Goal: Transaction & Acquisition: Purchase product/service

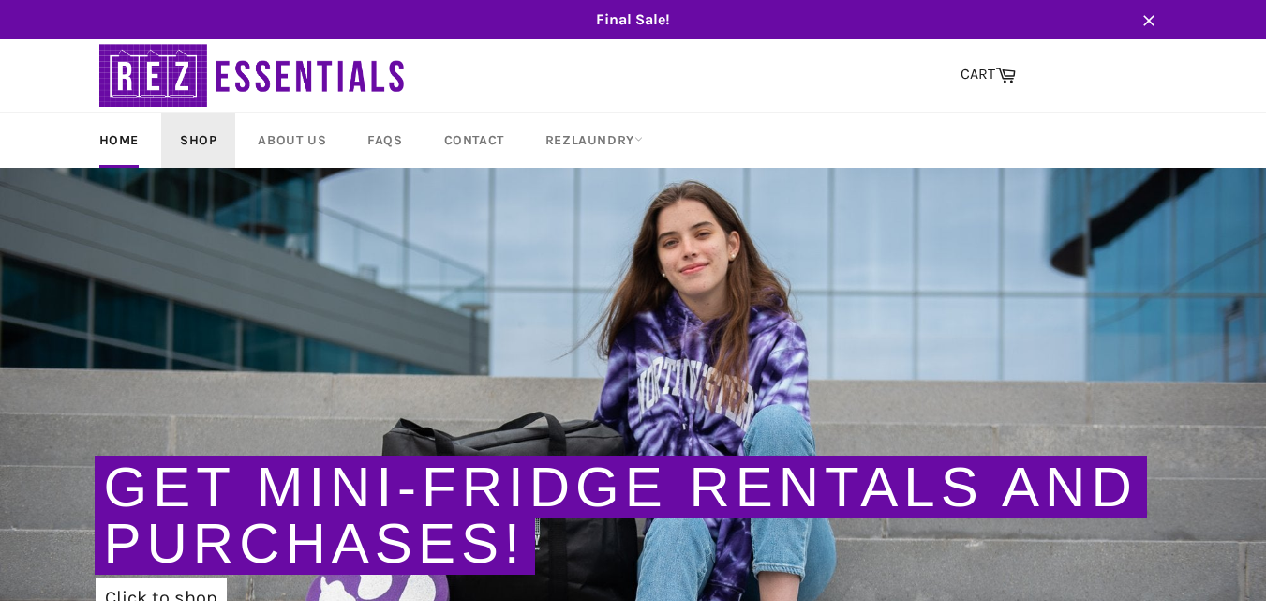
click at [197, 151] on link "Shop" at bounding box center [198, 139] width 74 height 55
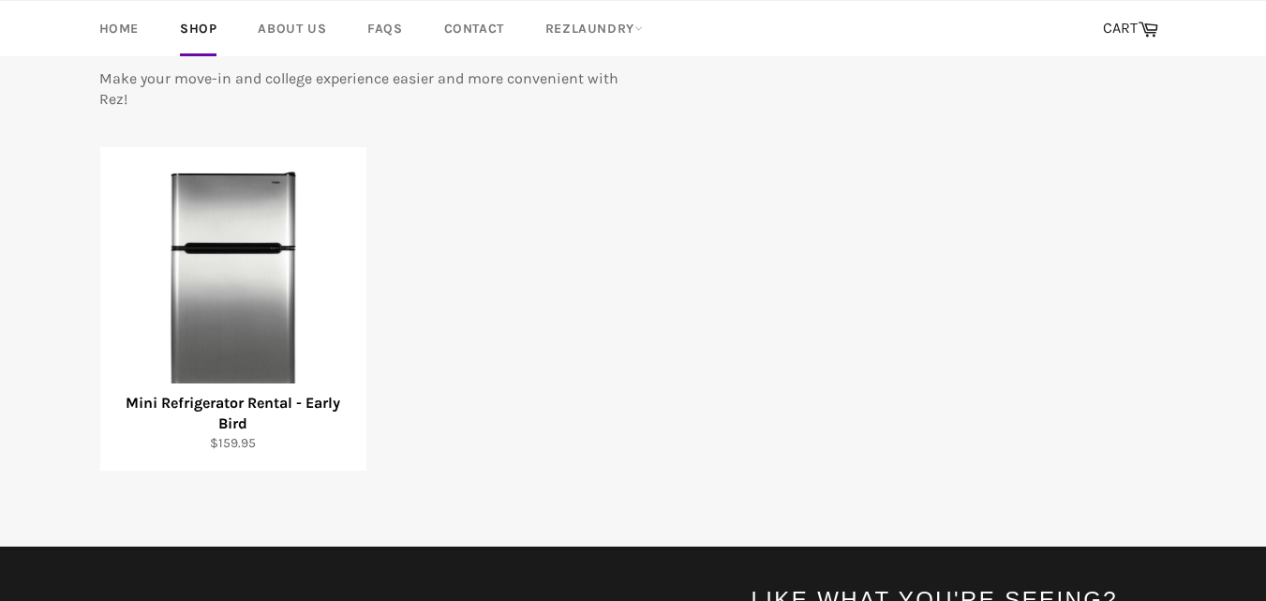
scroll to position [299, 0]
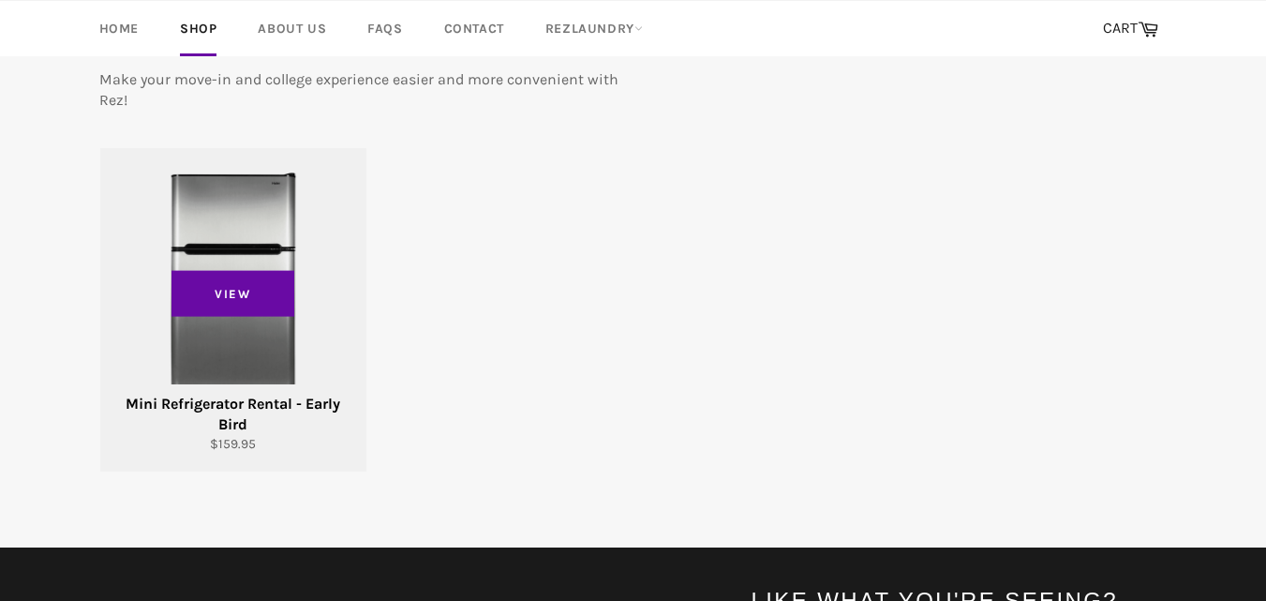
click at [238, 346] on div "View" at bounding box center [233, 309] width 266 height 323
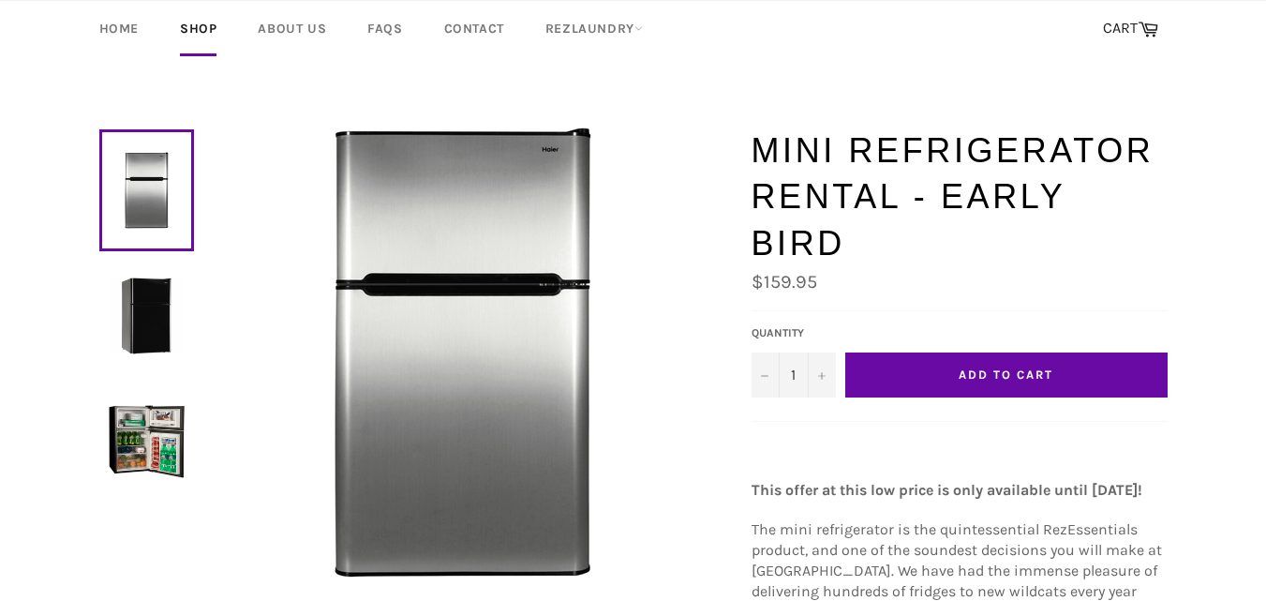
scroll to position [306, 0]
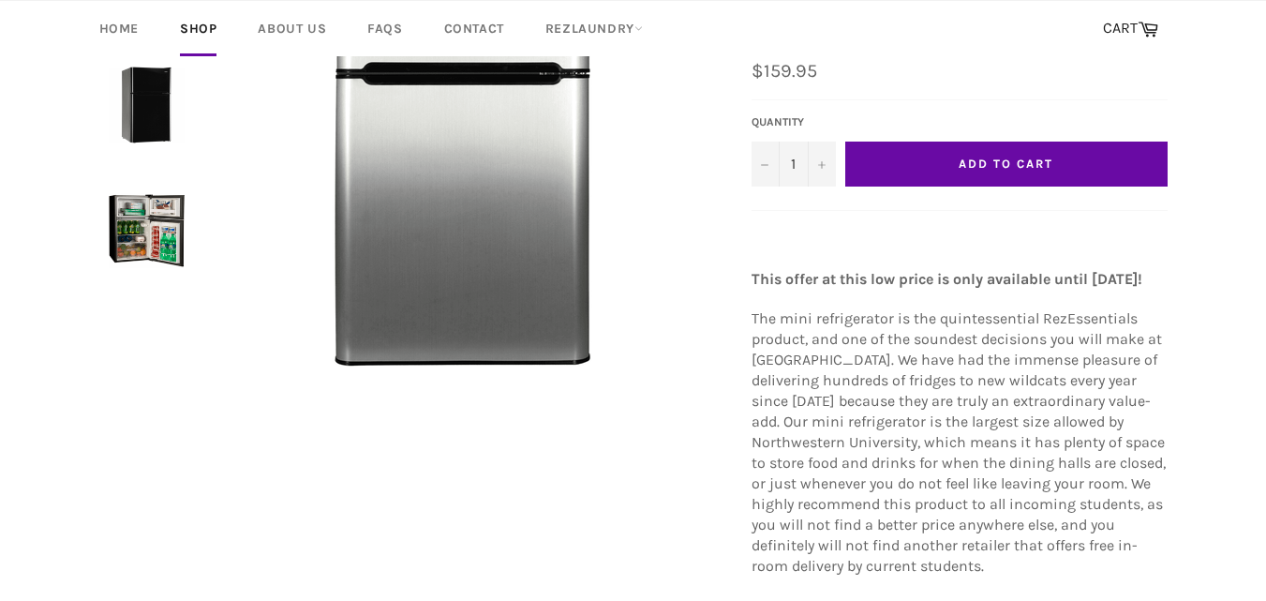
click at [141, 257] on img at bounding box center [147, 230] width 76 height 76
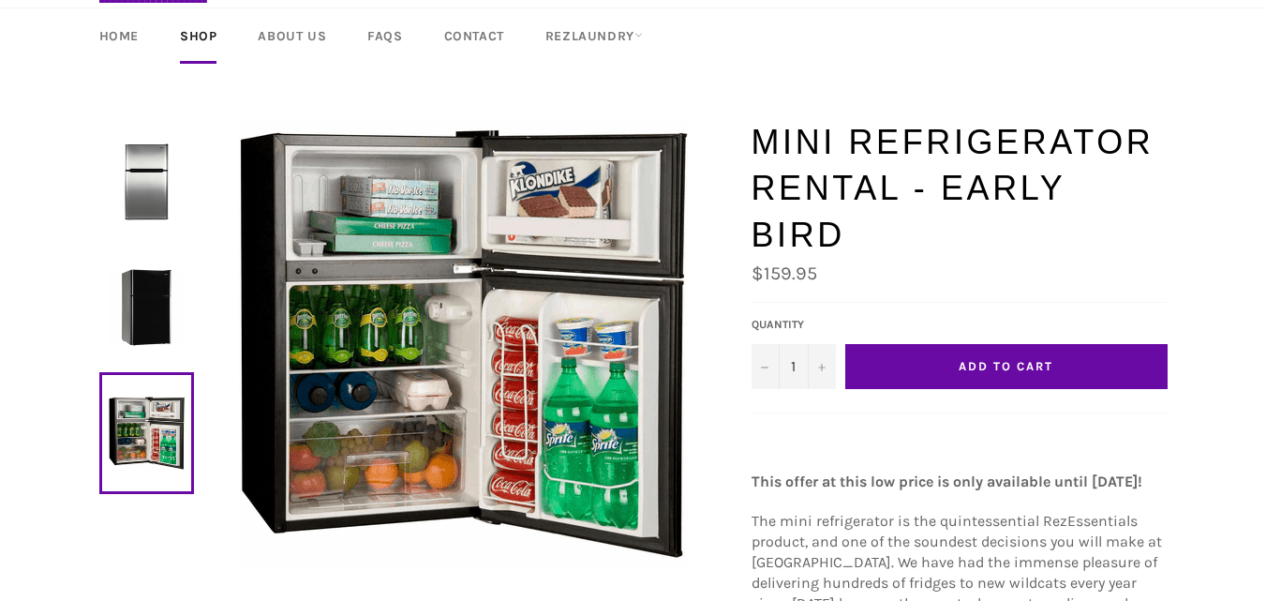
scroll to position [0, 0]
